Goal: Navigation & Orientation: Find specific page/section

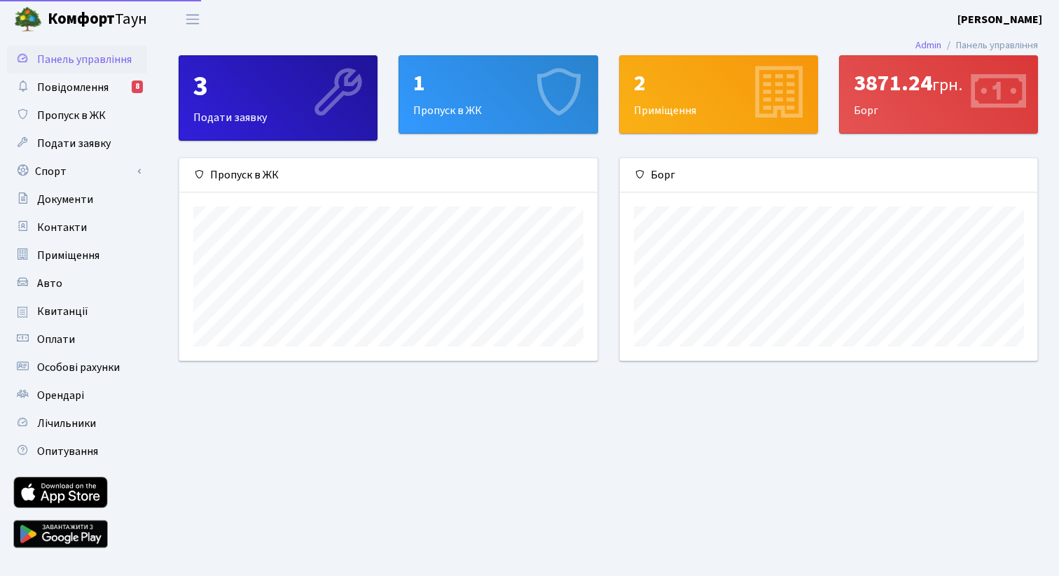
scroll to position [202, 417]
click at [80, 177] on link "Спорт" at bounding box center [77, 172] width 140 height 28
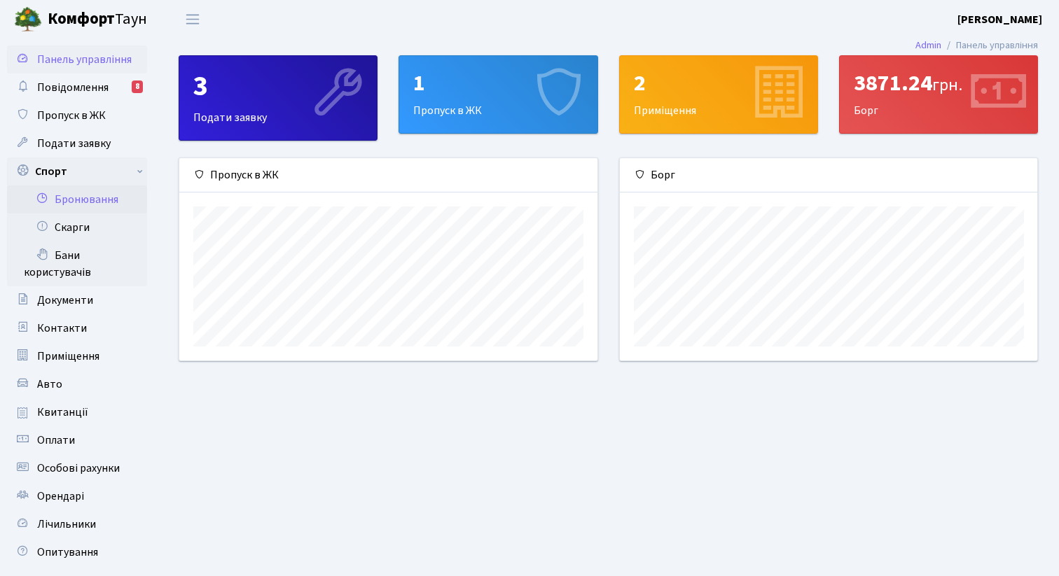
click at [120, 200] on link "Бронювання" at bounding box center [77, 200] width 140 height 28
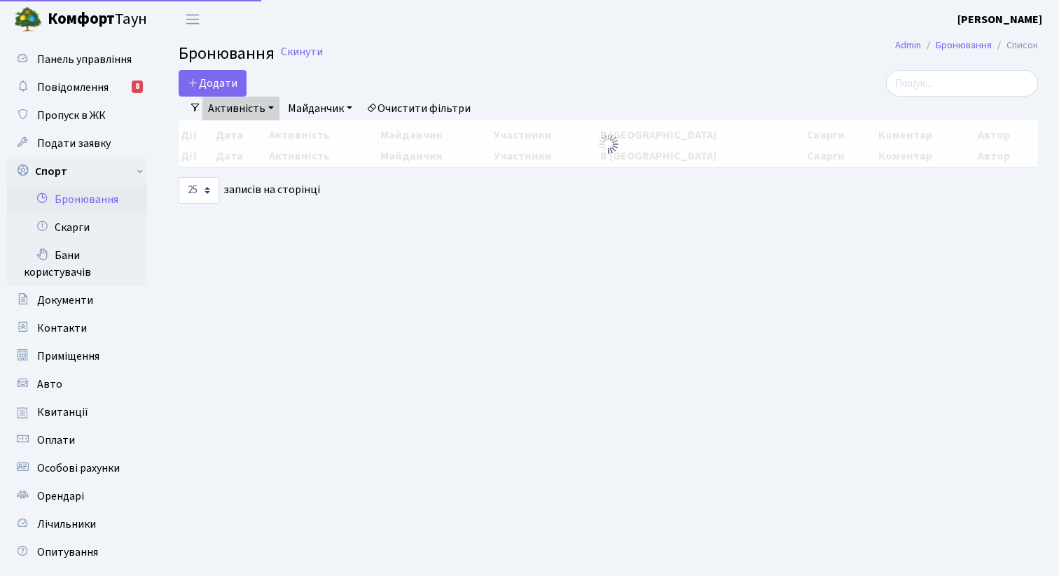
select select "25"
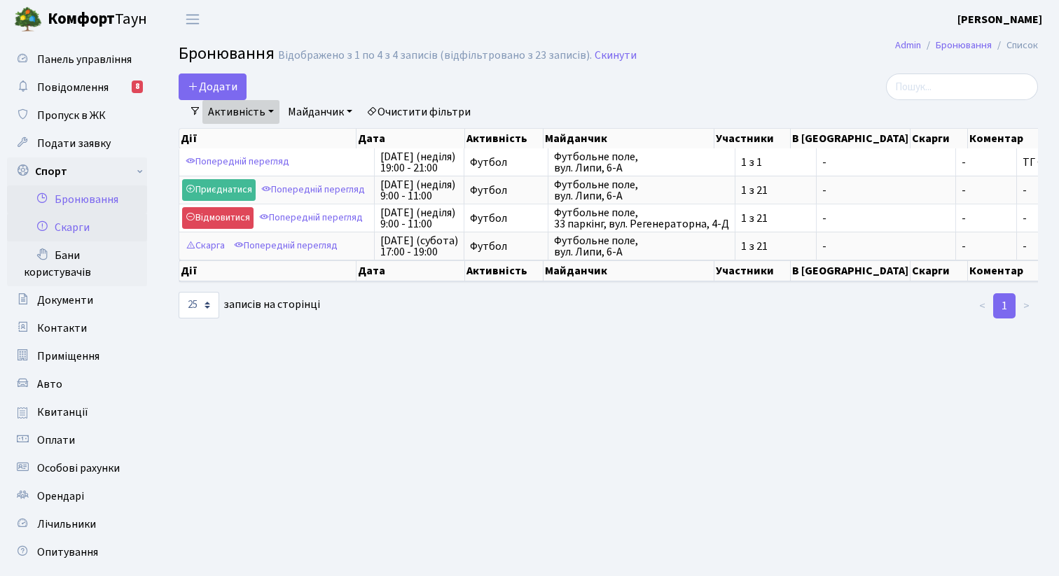
click at [114, 226] on link "Скарги" at bounding box center [77, 228] width 140 height 28
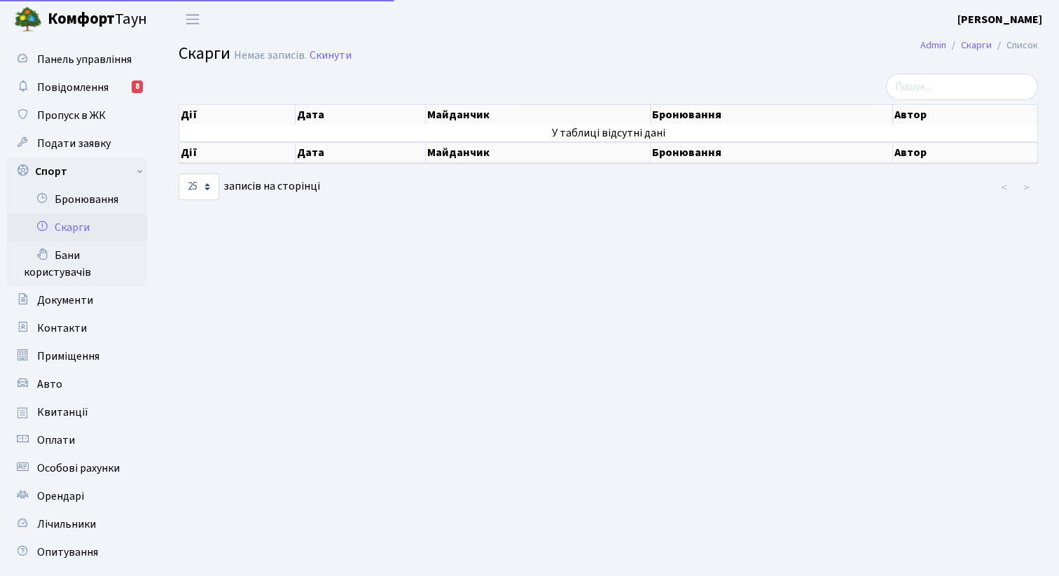
select select "25"
click at [106, 251] on link "Бани користувачів" at bounding box center [77, 264] width 140 height 45
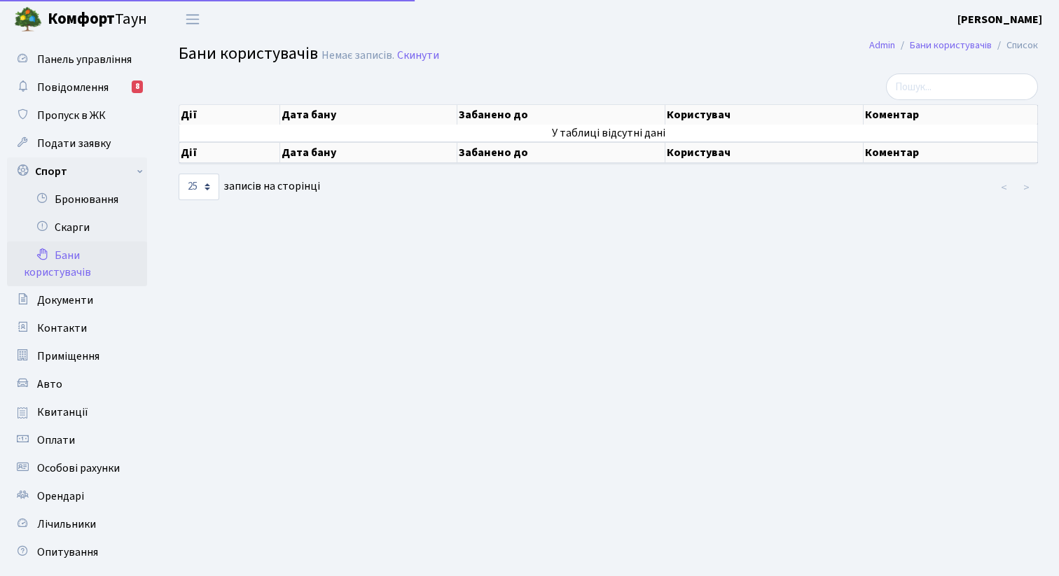
select select "25"
click at [100, 202] on link "Бронювання" at bounding box center [77, 200] width 140 height 28
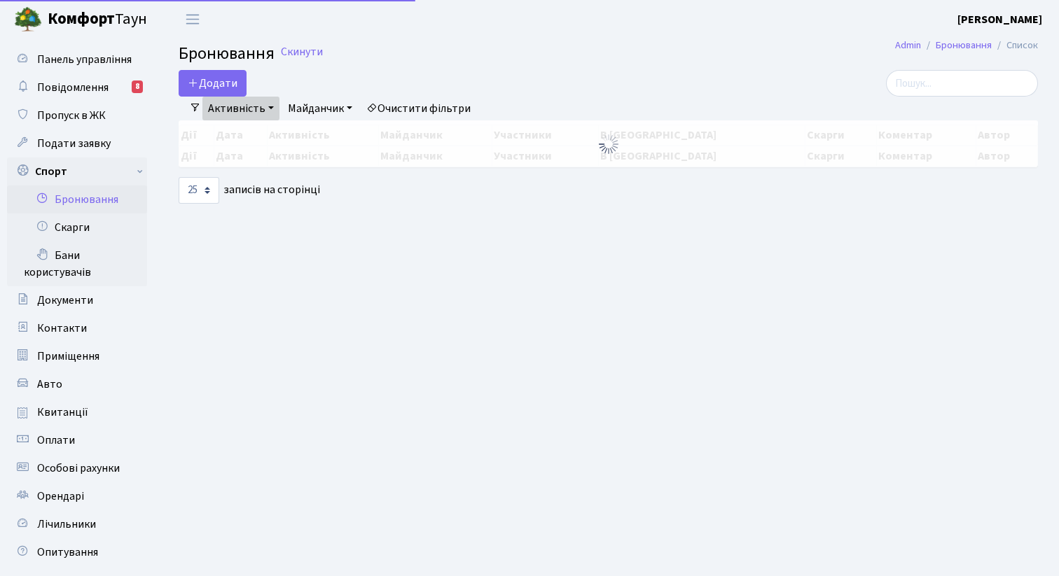
select select "25"
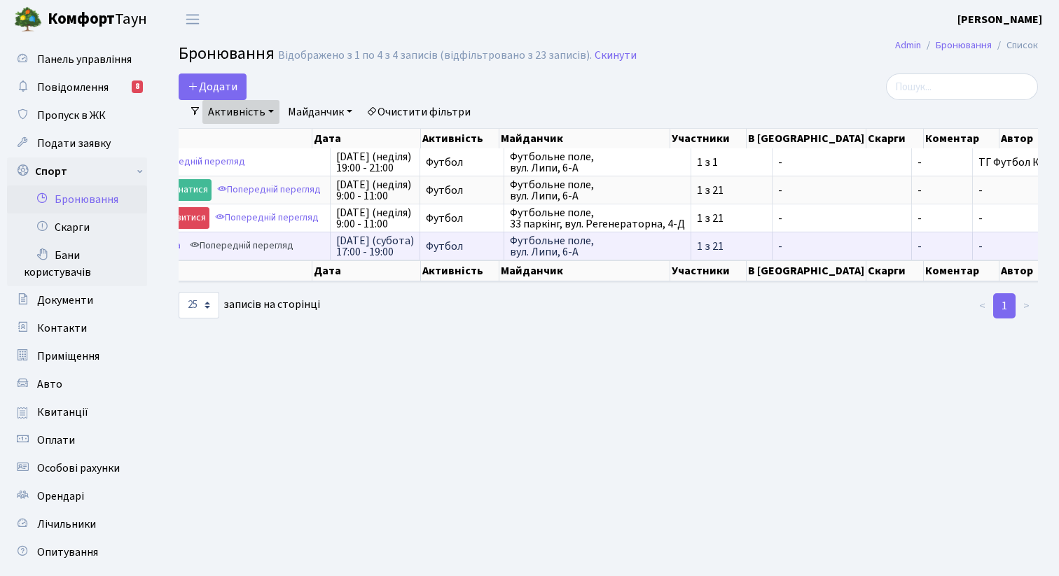
scroll to position [0, 43]
